Goal: Navigation & Orientation: Find specific page/section

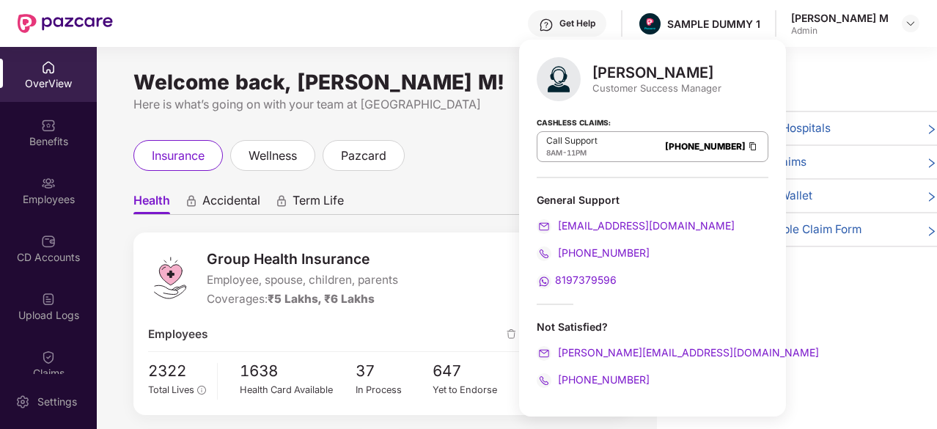
click at [43, 76] on div "OverView" at bounding box center [48, 83] width 97 height 15
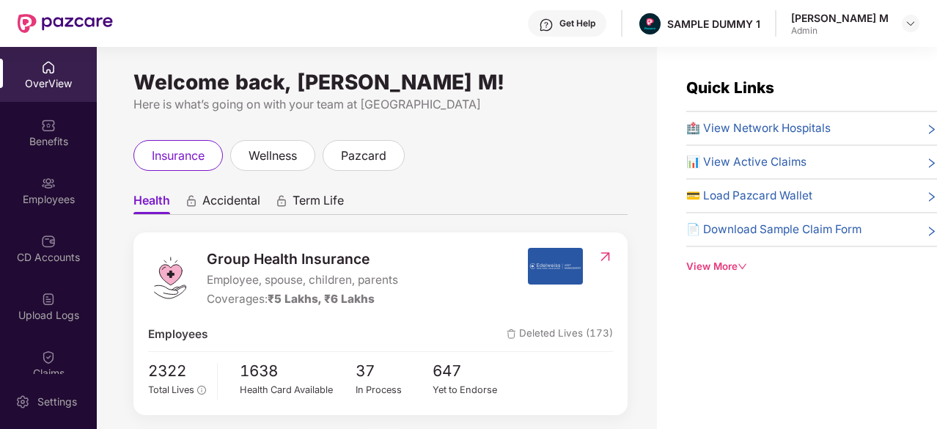
click at [43, 76] on div "OverView" at bounding box center [48, 83] width 97 height 15
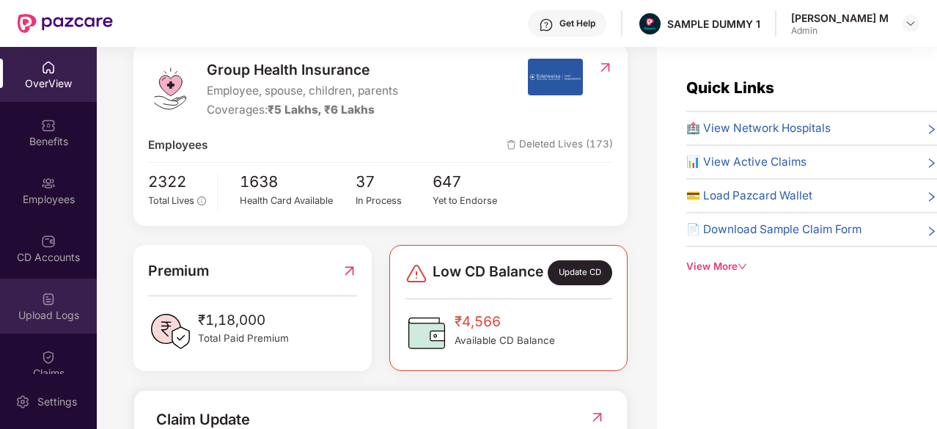
scroll to position [191, 0]
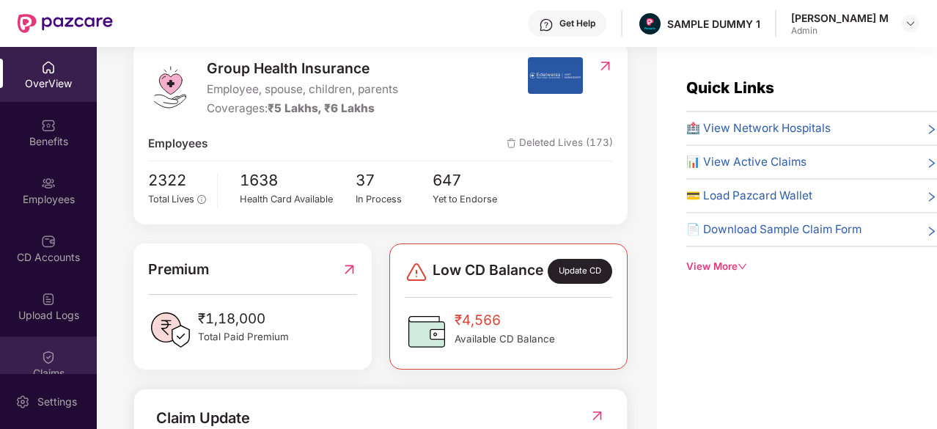
click at [41, 358] on img at bounding box center [48, 357] width 15 height 15
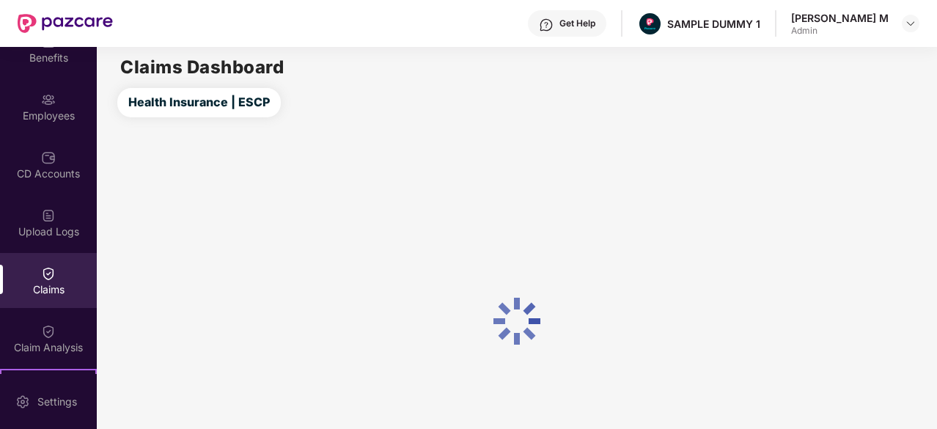
scroll to position [84, 0]
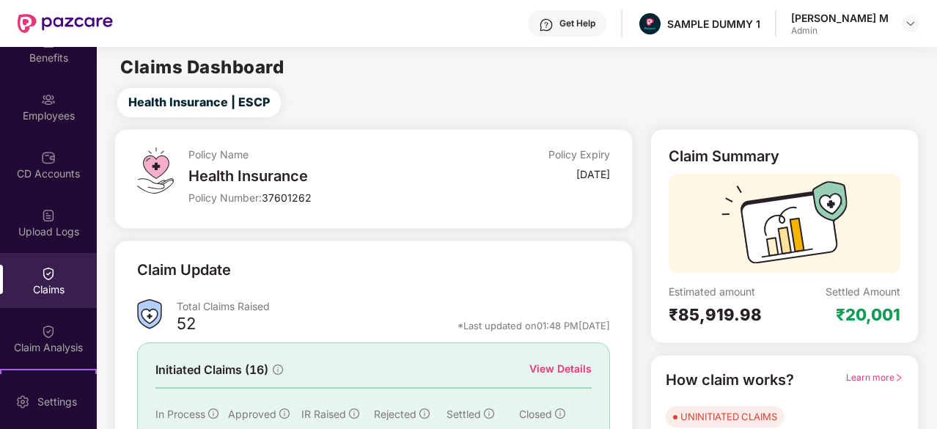
click at [54, 333] on div "Claim Analysis" at bounding box center [48, 338] width 97 height 55
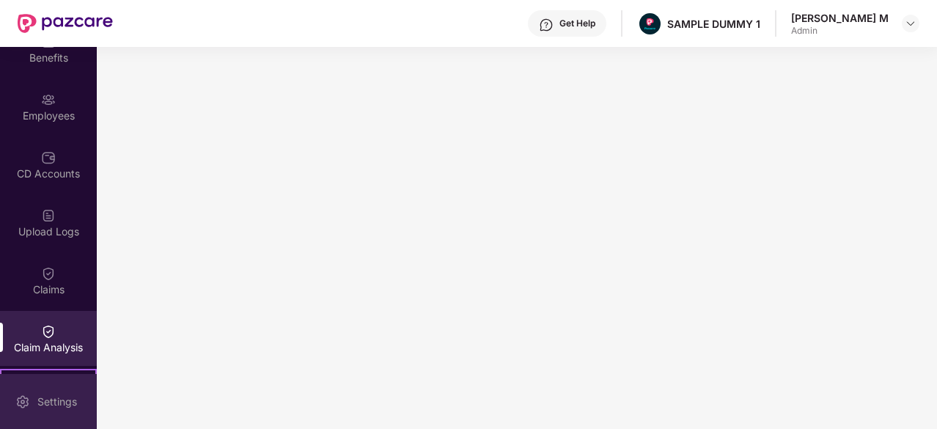
click at [49, 388] on div "Settings" at bounding box center [48, 401] width 97 height 55
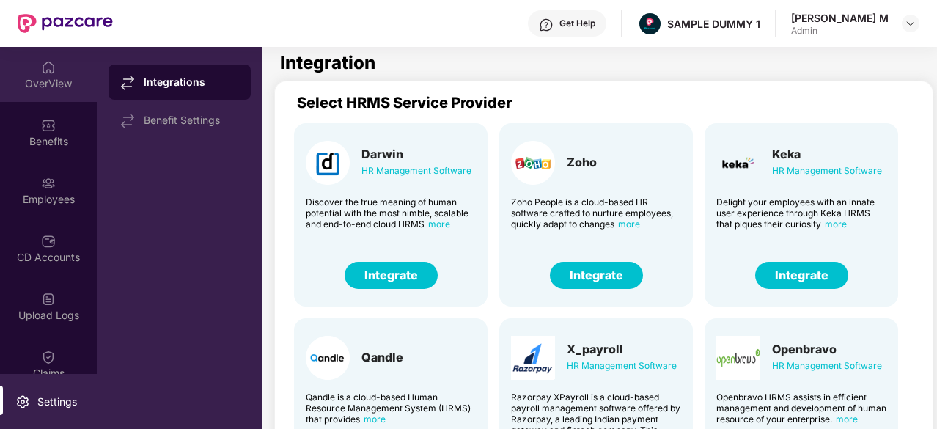
click at [63, 74] on div "OverView" at bounding box center [48, 74] width 97 height 55
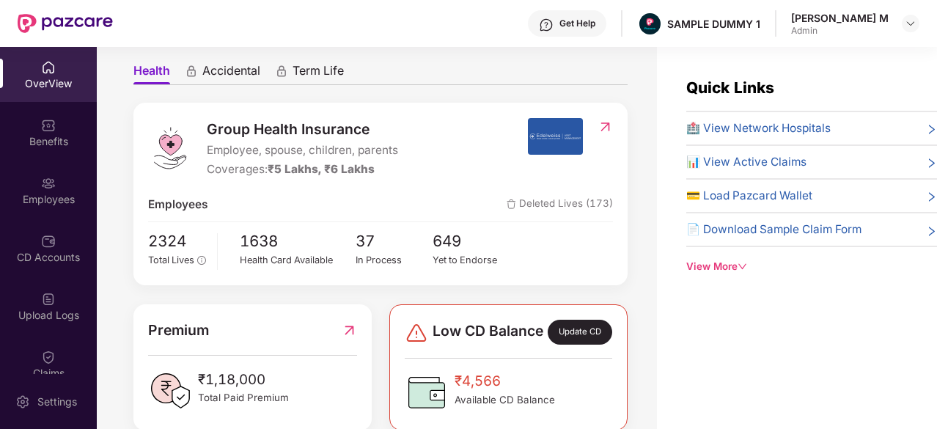
scroll to position [131, 0]
click at [607, 13] on div "Get Help" at bounding box center [567, 23] width 78 height 26
click at [345, 141] on span "Employee, spouse, children, parents" at bounding box center [302, 150] width 191 height 18
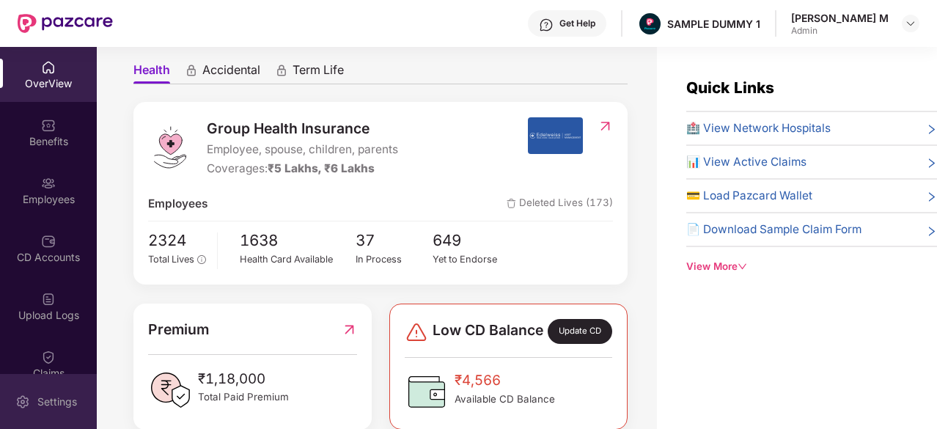
click at [4, 399] on div "Settings" at bounding box center [48, 401] width 97 height 55
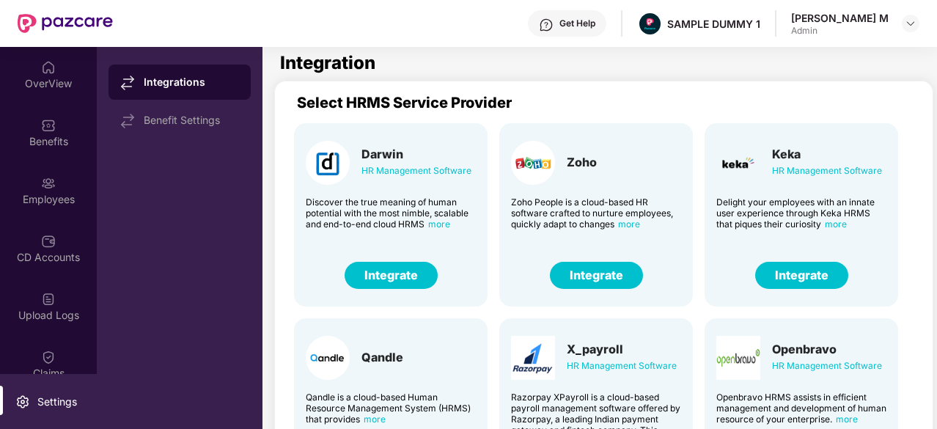
click at [34, 79] on div "OverView" at bounding box center [48, 83] width 97 height 15
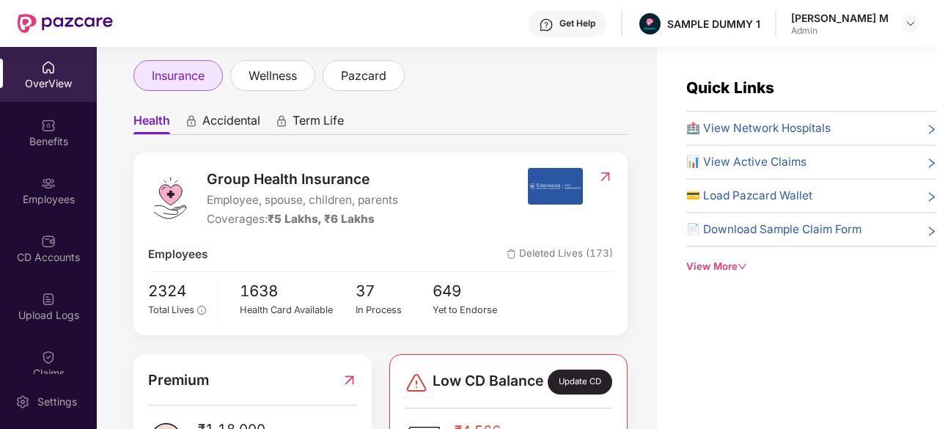
scroll to position [35, 0]
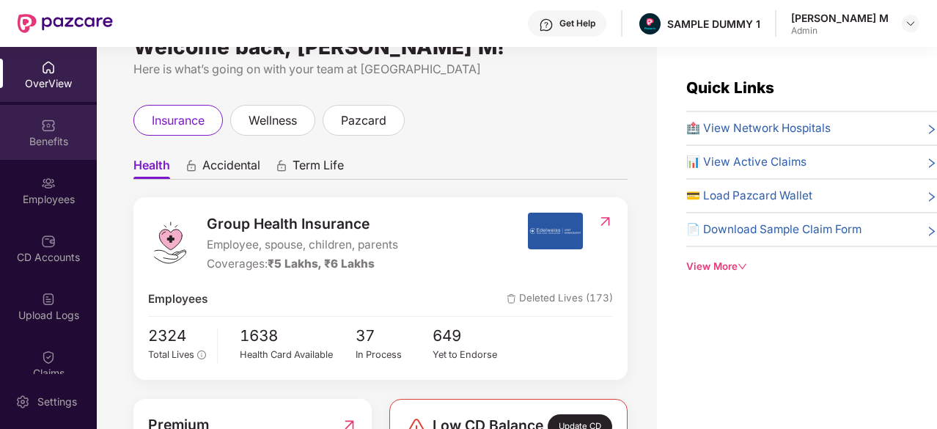
click at [73, 134] on div "Benefits" at bounding box center [48, 141] width 97 height 15
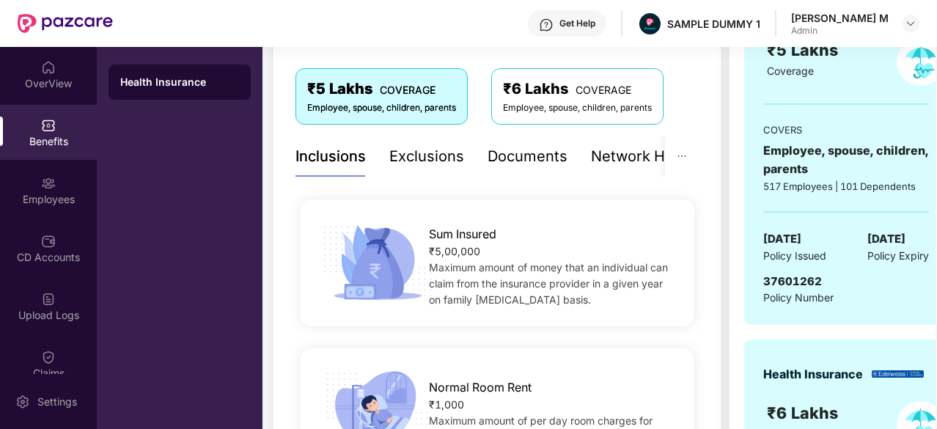
scroll to position [254, 0]
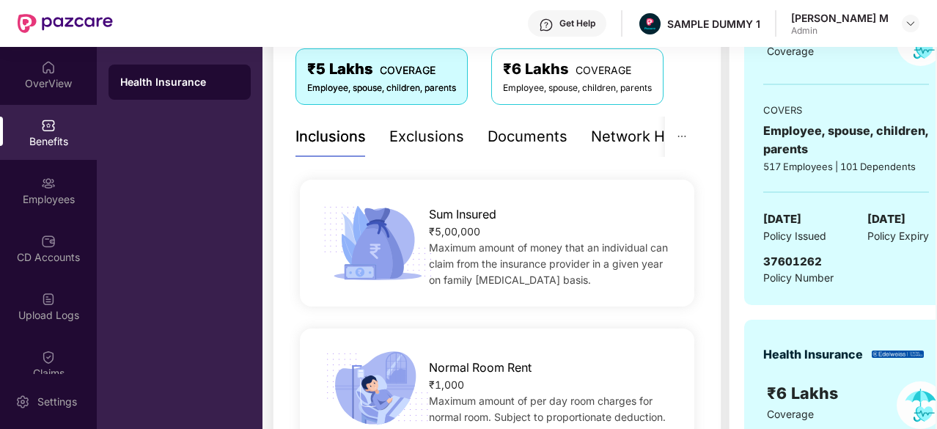
click at [607, 146] on div "Network Hospitals" at bounding box center [655, 136] width 128 height 23
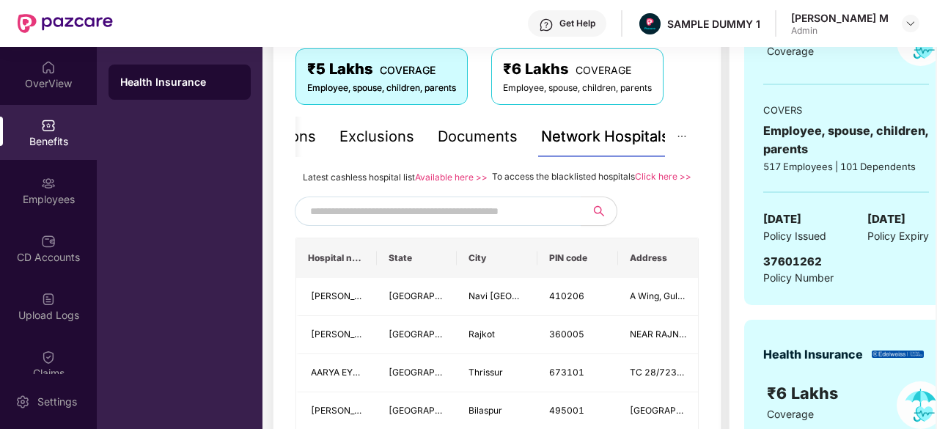
click at [463, 216] on input "text" at bounding box center [435, 211] width 251 height 22
type input "******"
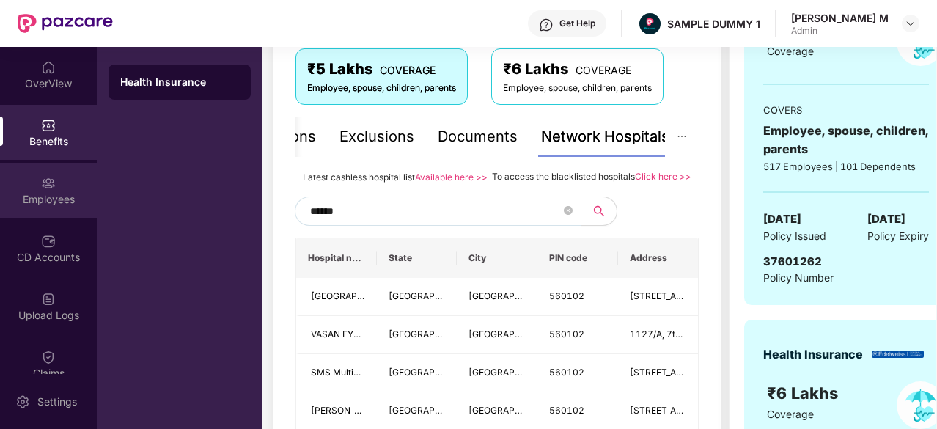
click at [14, 199] on div "Employees" at bounding box center [48, 199] width 97 height 15
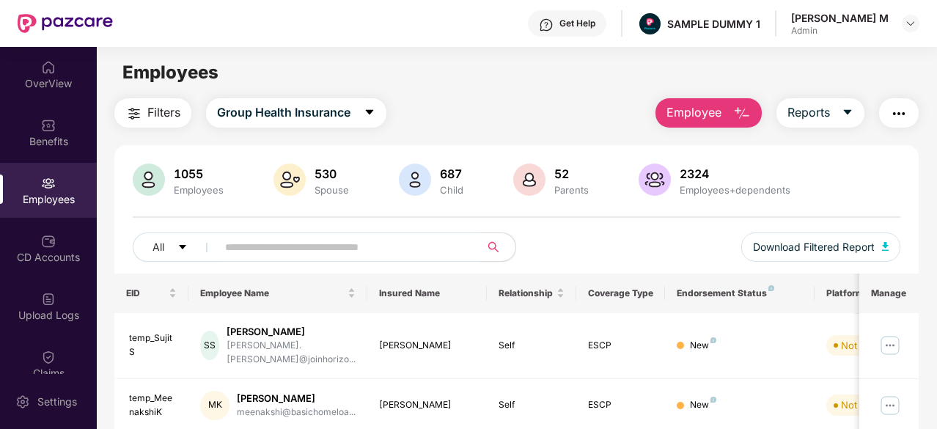
click at [672, 108] on span "Employee" at bounding box center [694, 112] width 55 height 18
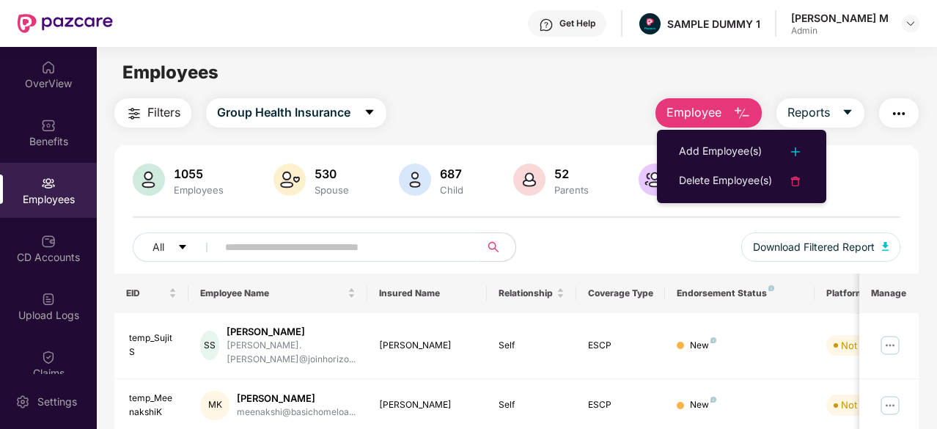
click at [567, 120] on div "Filters Group Health Insurance Employee Reports" at bounding box center [516, 112] width 805 height 29
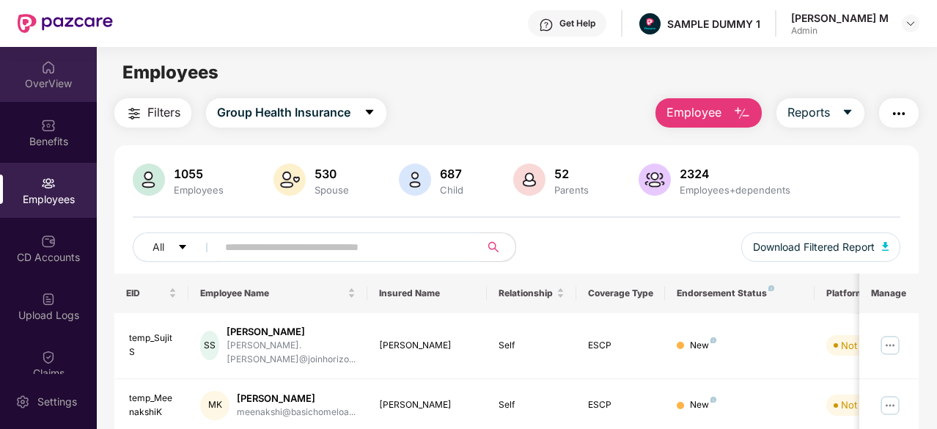
click at [43, 86] on div "OverView" at bounding box center [48, 83] width 97 height 15
